Goal: Task Accomplishment & Management: Use online tool/utility

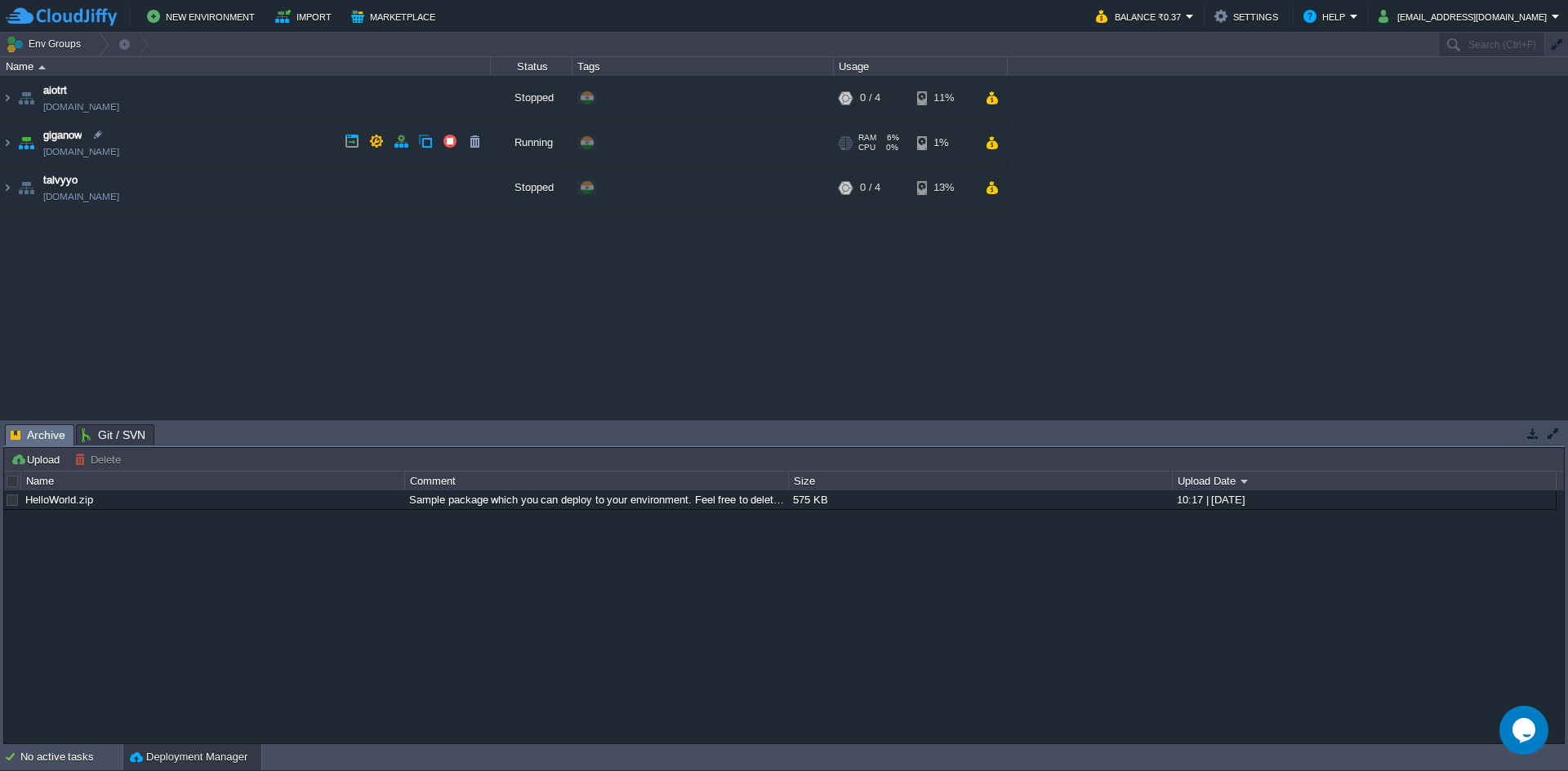
click at [205, 153] on td "giganow [DOMAIN_NAME]" at bounding box center [246, 143] width 490 height 44
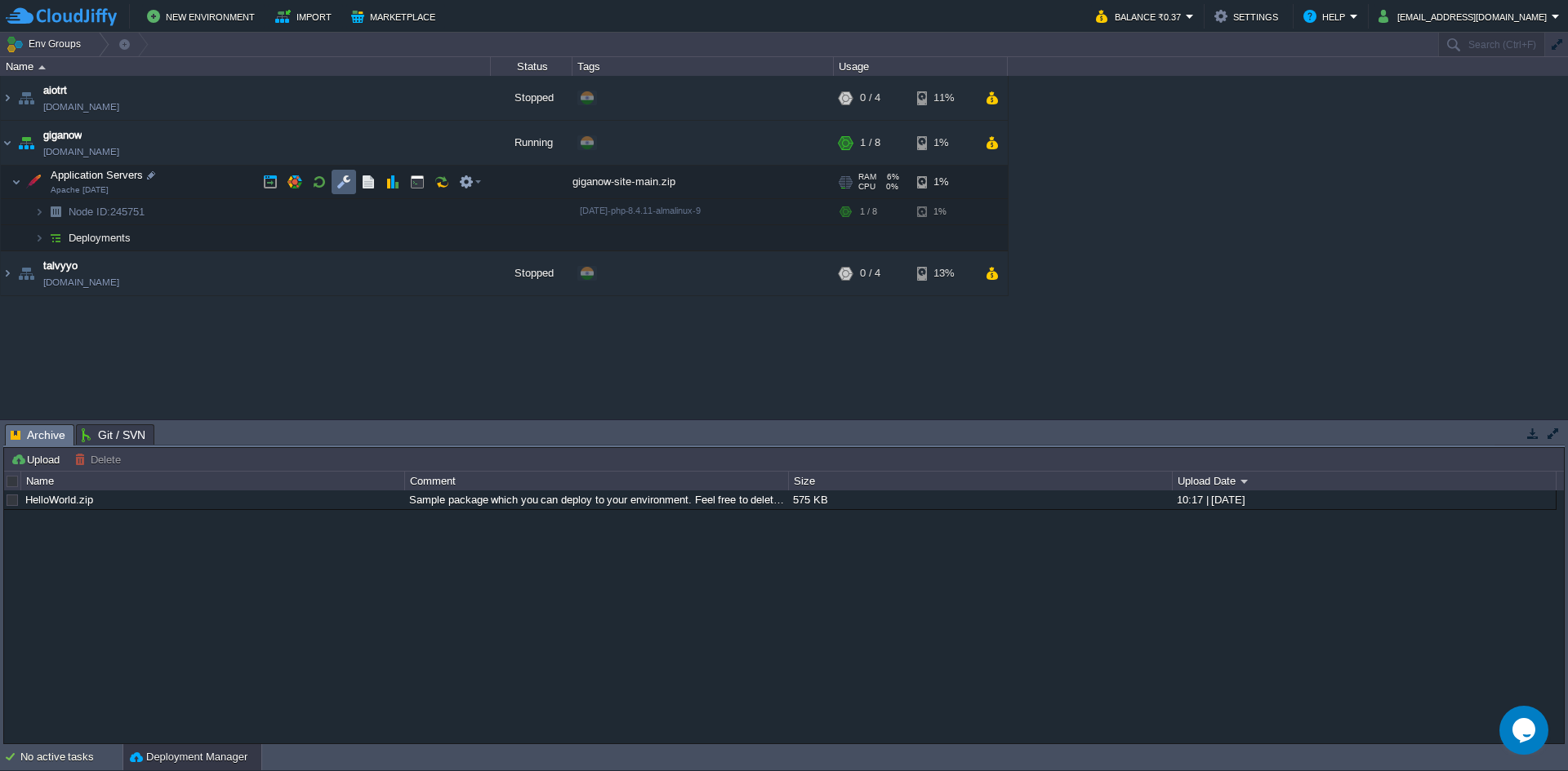
click at [334, 177] on td at bounding box center [343, 182] width 24 height 24
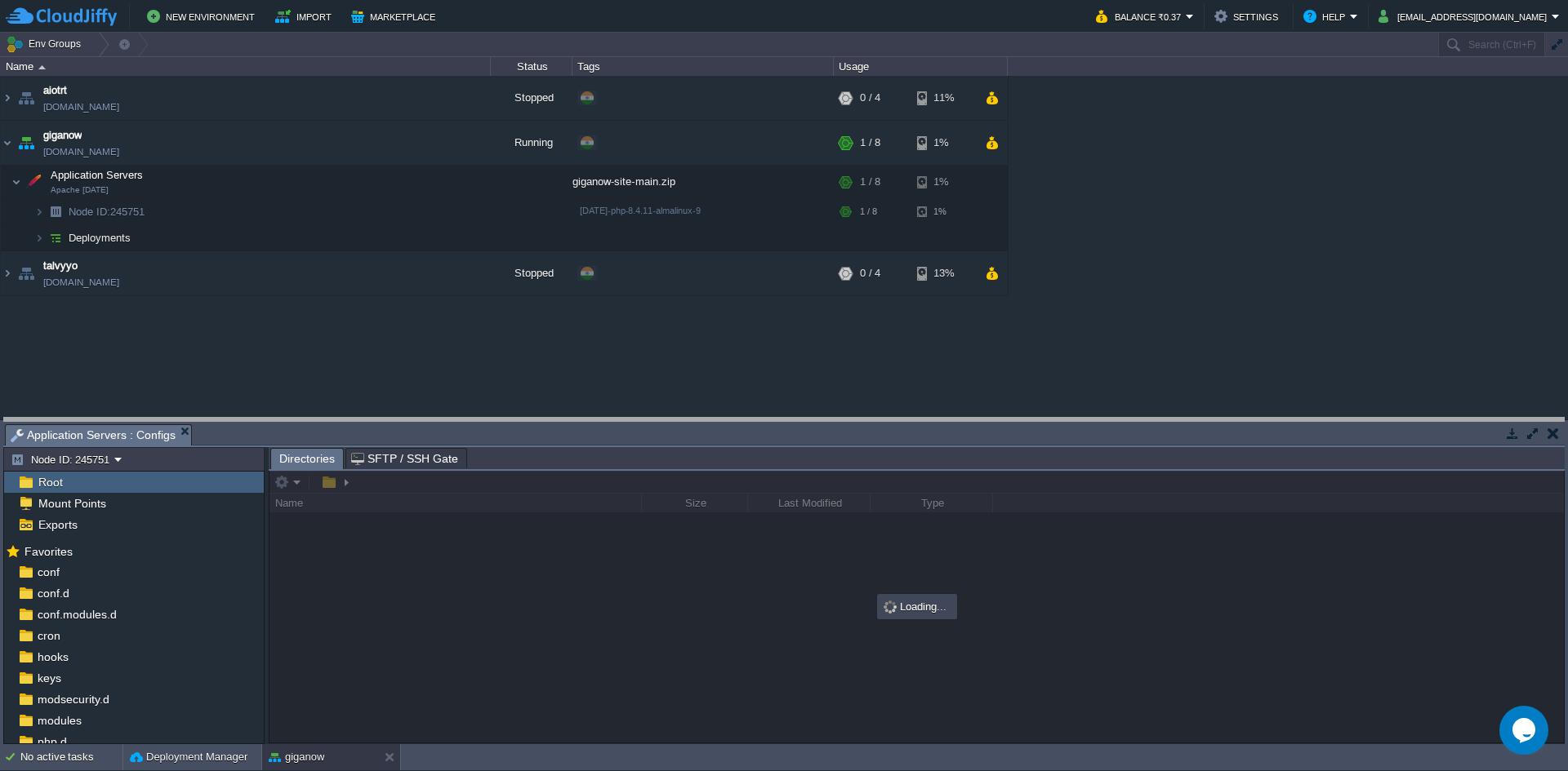
drag, startPoint x: 280, startPoint y: 431, endPoint x: 265, endPoint y: 262, distance: 169.7
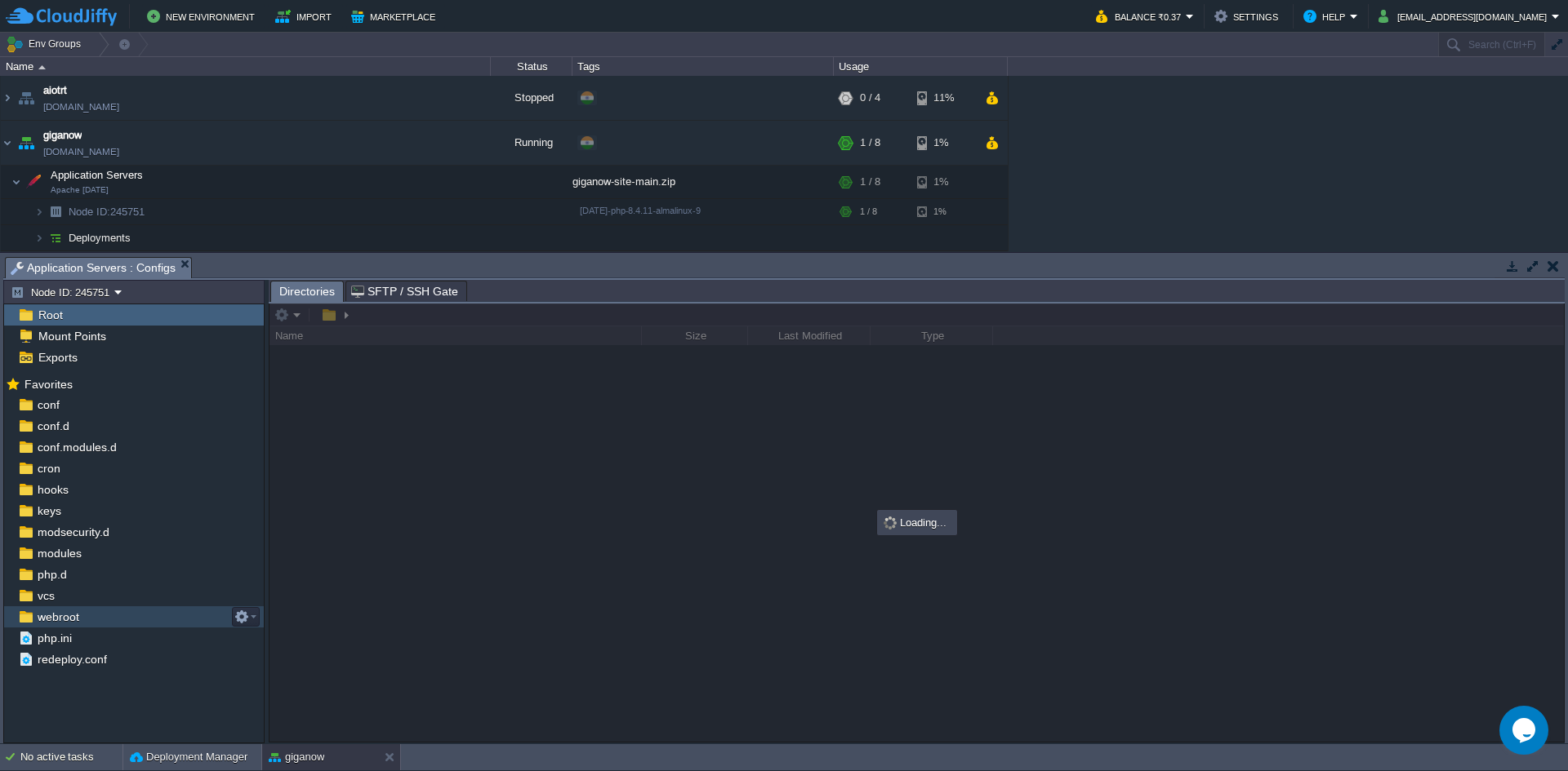
click at [79, 609] on div "webroot" at bounding box center [133, 617] width 260 height 21
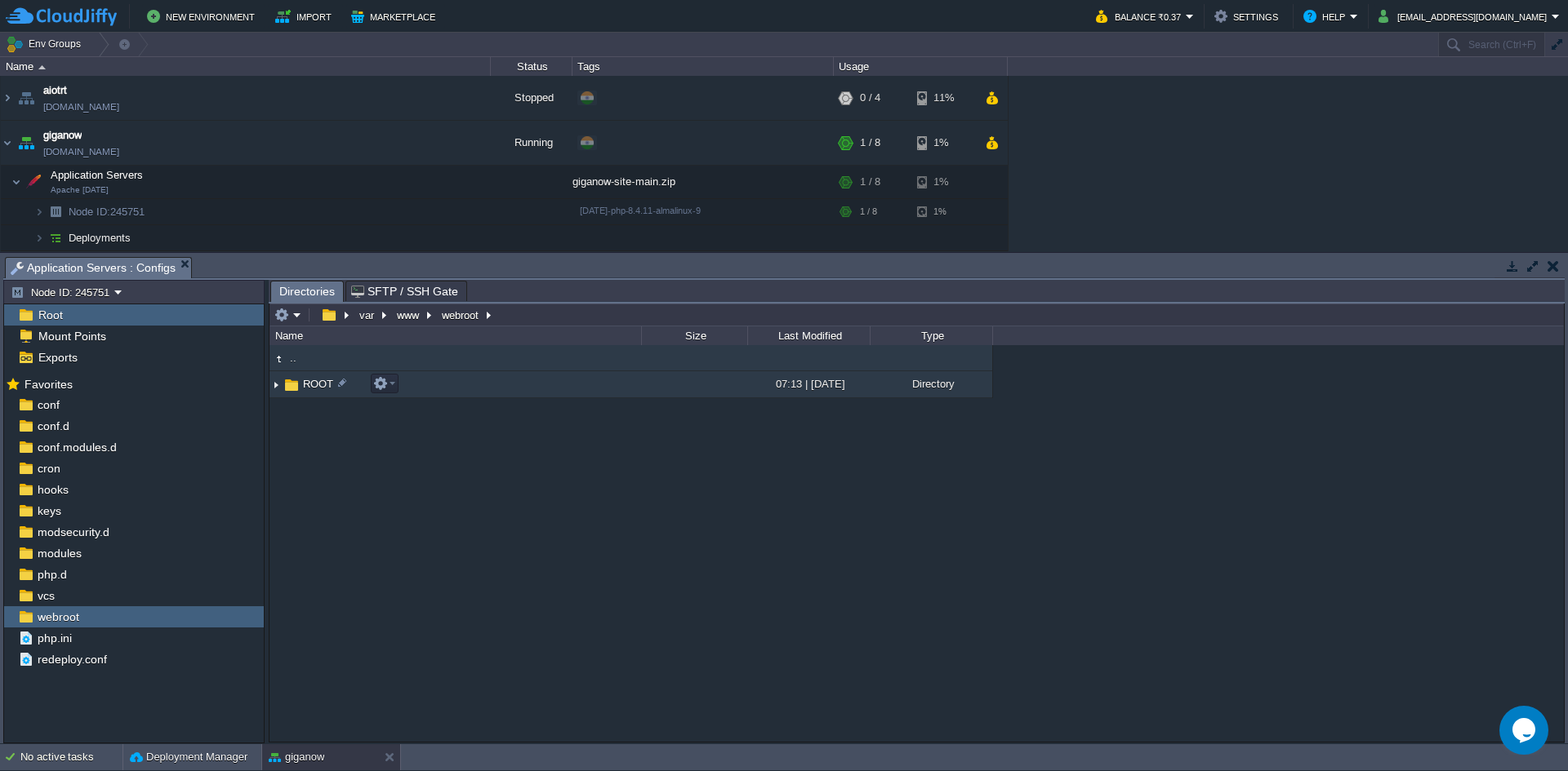
click at [467, 394] on td "ROOT" at bounding box center [455, 385] width 371 height 27
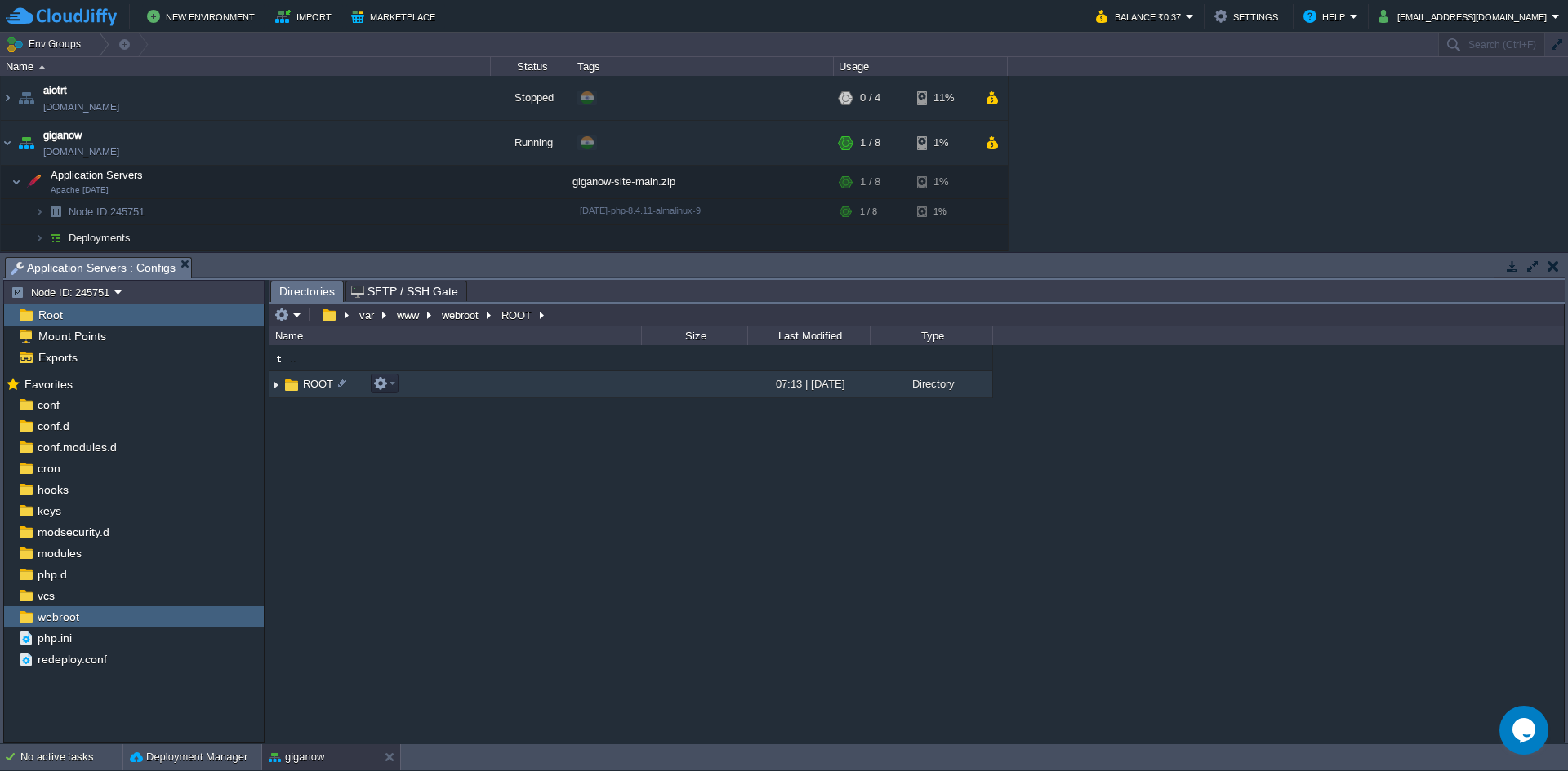
click at [467, 394] on td "ROOT" at bounding box center [455, 385] width 371 height 27
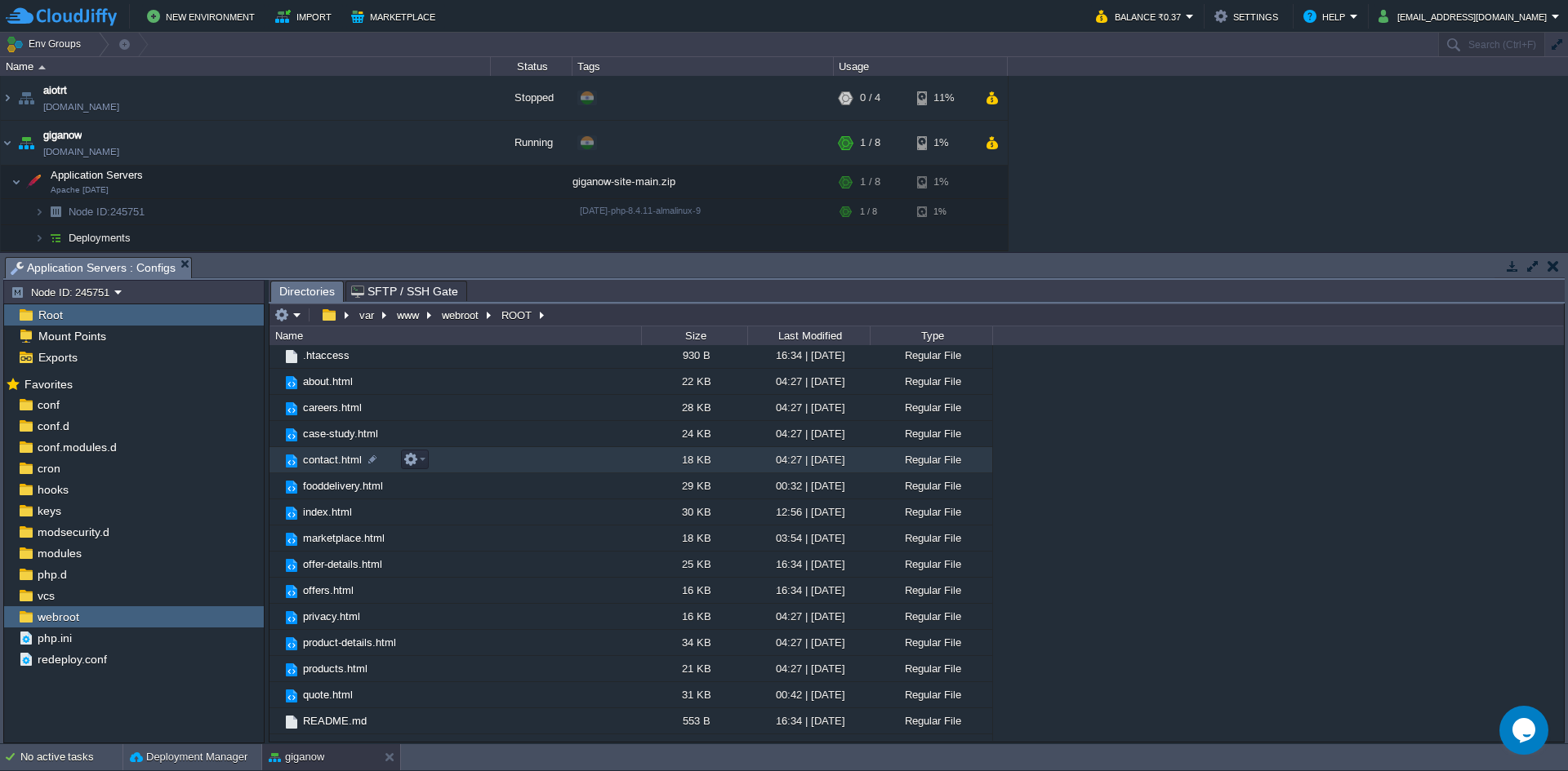
scroll to position [81, 0]
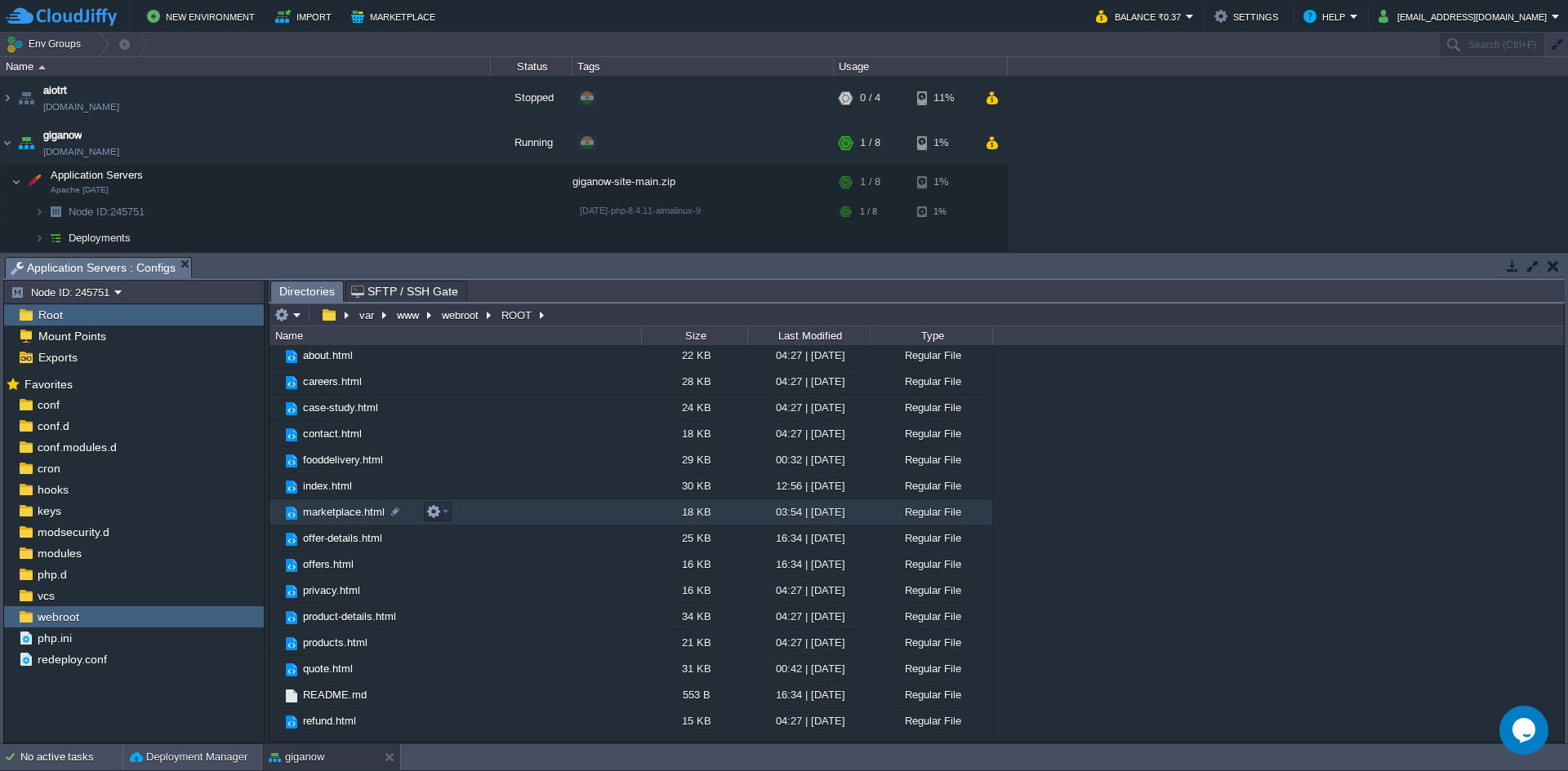
click at [494, 512] on td "marketplace.html" at bounding box center [455, 512] width 371 height 26
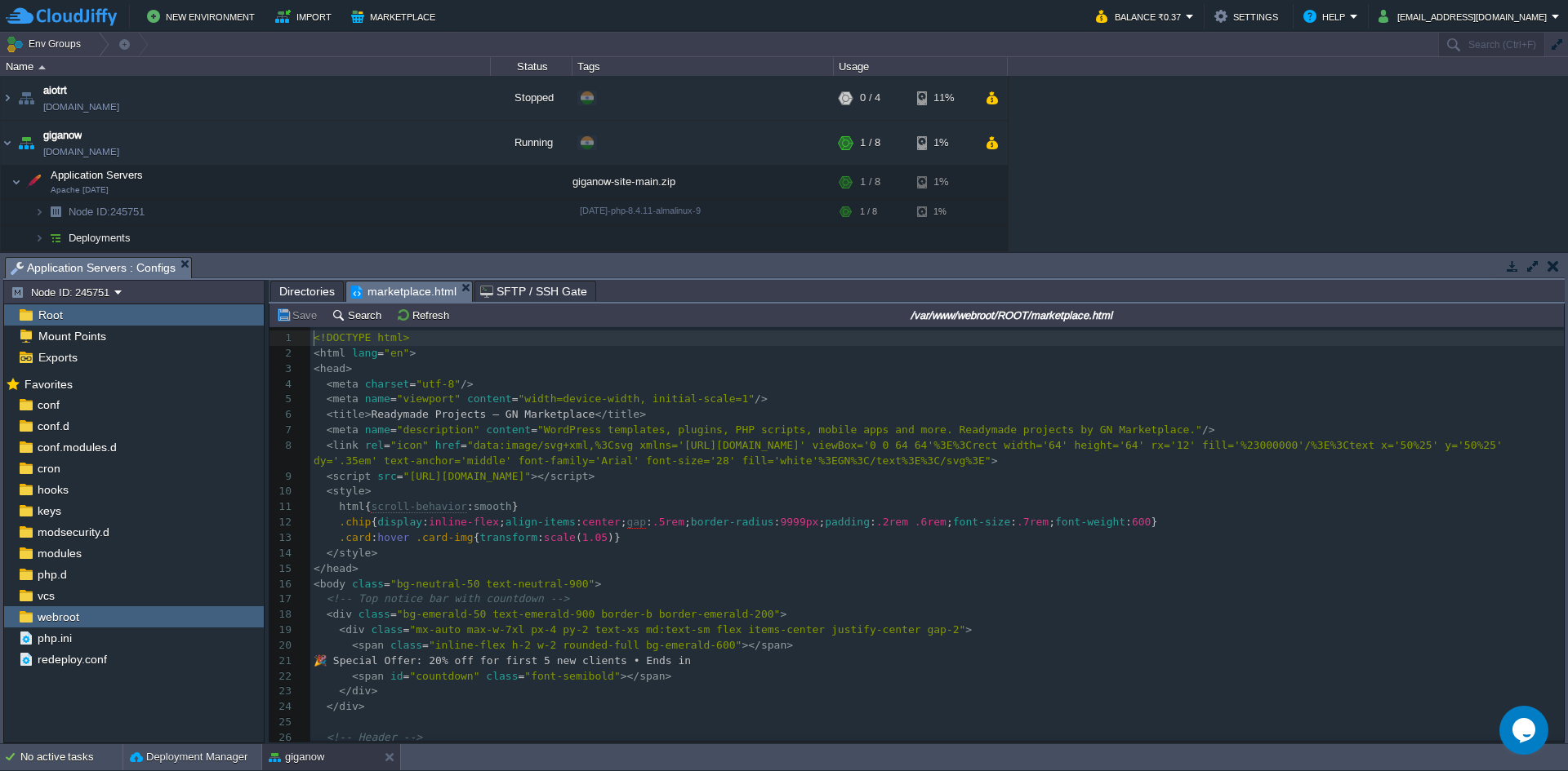
scroll to position [6, 0]
click at [635, 551] on pre "</ style >" at bounding box center [937, 554] width 1254 height 15
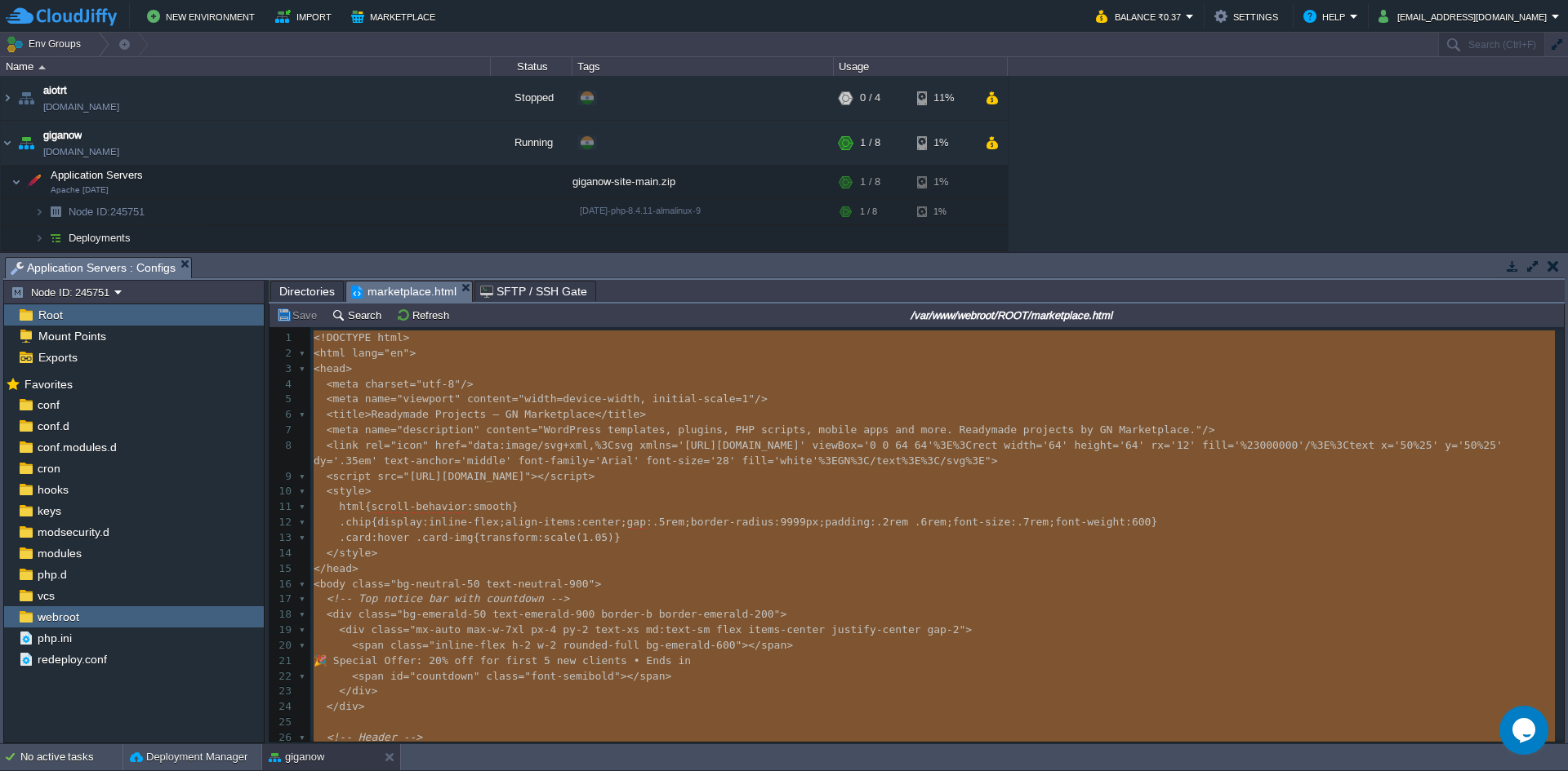
type textarea "-"
